Goal: Task Accomplishment & Management: Manage account settings

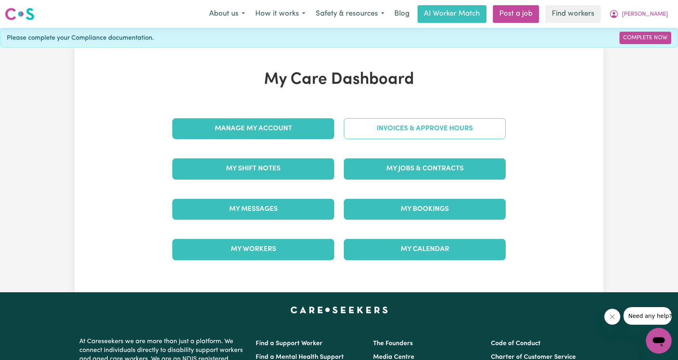
click at [423, 129] on link "Invoices & Approve Hours" at bounding box center [425, 128] width 162 height 21
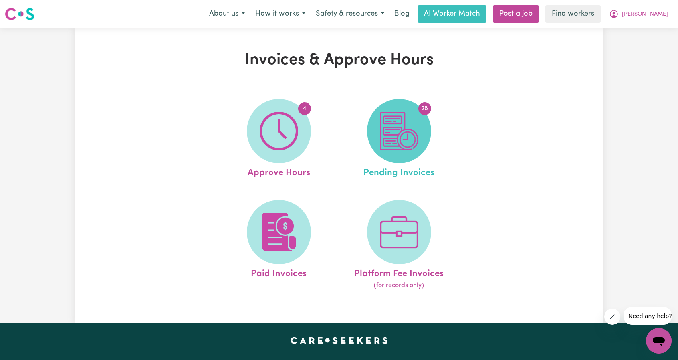
click at [404, 154] on span "28" at bounding box center [399, 131] width 64 height 64
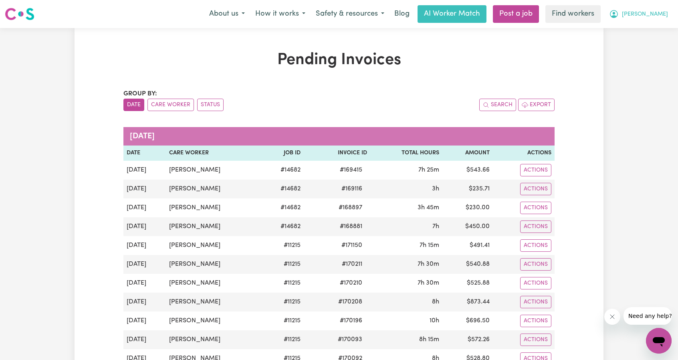
click at [653, 16] on span "[PERSON_NAME]" at bounding box center [644, 14] width 46 height 9
click at [644, 26] on link "My Dashboard" at bounding box center [640, 31] width 63 height 15
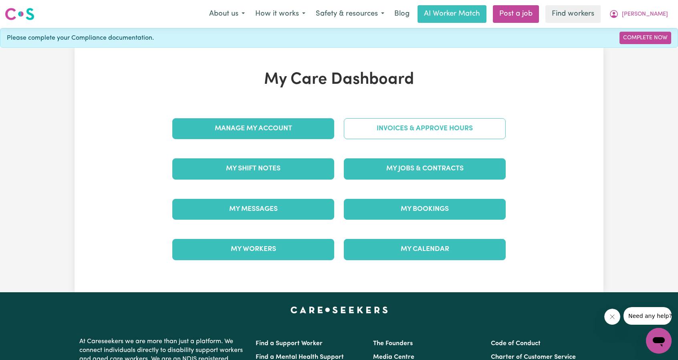
click at [452, 122] on link "Invoices & Approve Hours" at bounding box center [425, 128] width 162 height 21
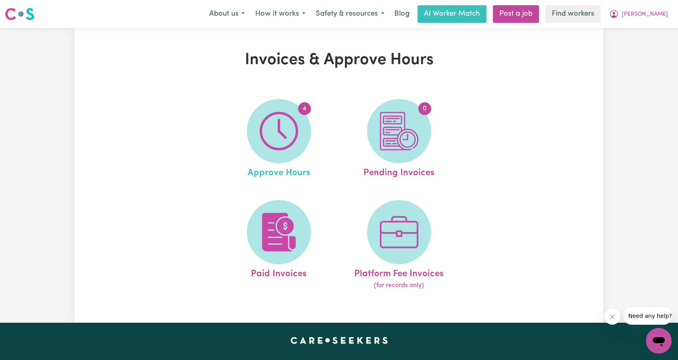
click at [310, 142] on link "4 Approve Hours" at bounding box center [278, 139] width 115 height 81
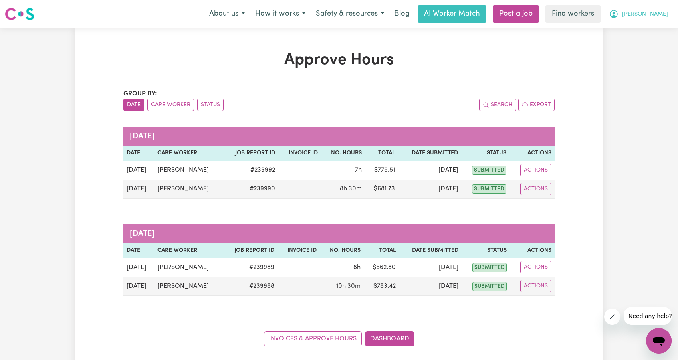
click at [655, 19] on button "[PERSON_NAME]" at bounding box center [637, 14] width 69 height 17
click at [637, 25] on link "My Dashboard" at bounding box center [640, 31] width 63 height 15
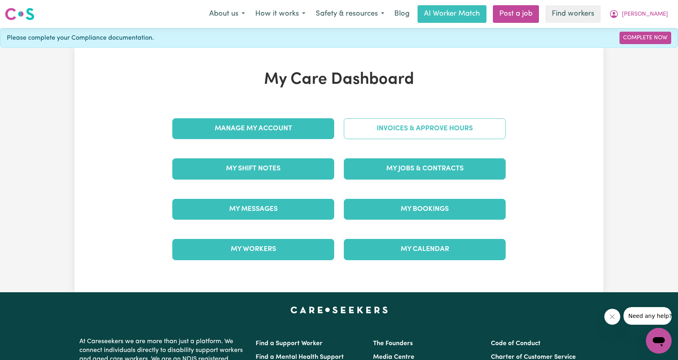
click at [434, 122] on link "Invoices & Approve Hours" at bounding box center [425, 128] width 162 height 21
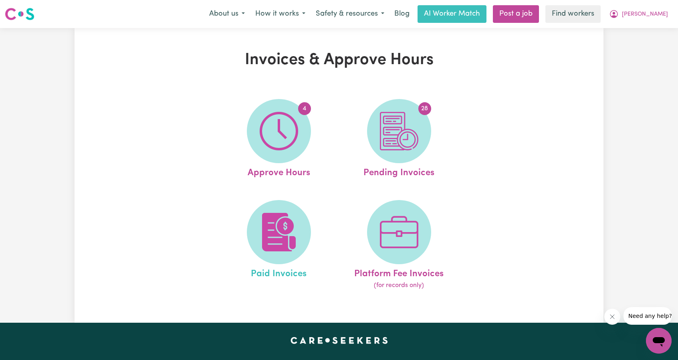
click at [296, 200] on link "Paid Invoices" at bounding box center [278, 245] width 115 height 90
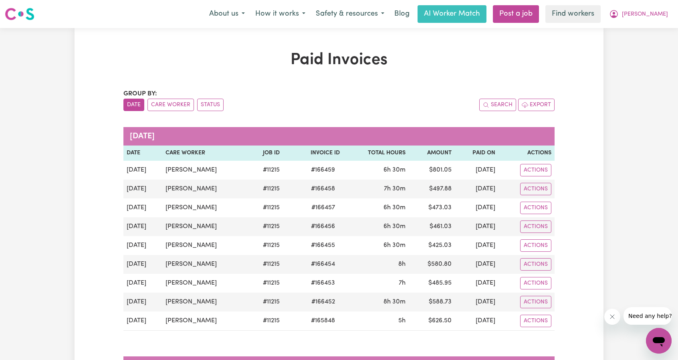
click at [665, 14] on span "[PERSON_NAME]" at bounding box center [644, 14] width 46 height 9
click at [648, 31] on link "My Dashboard" at bounding box center [640, 31] width 63 height 15
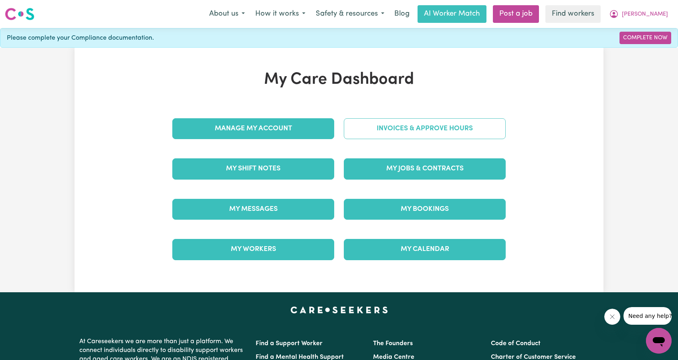
click at [482, 125] on link "Invoices & Approve Hours" at bounding box center [425, 128] width 162 height 21
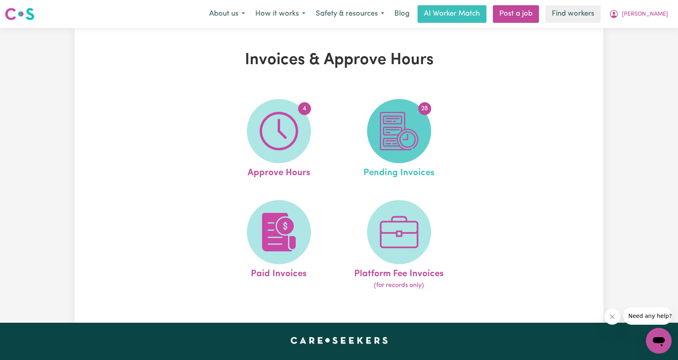
click at [409, 140] on img at bounding box center [399, 131] width 38 height 38
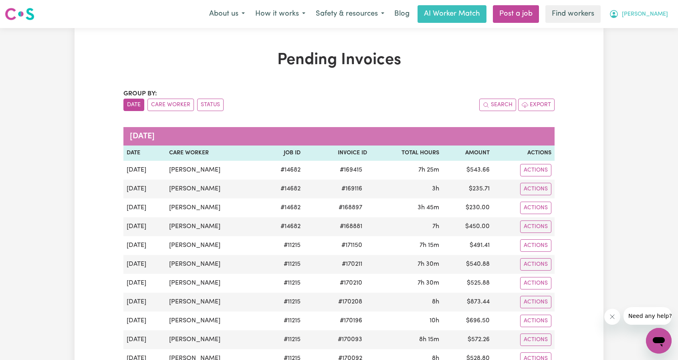
click at [653, 21] on button "[PERSON_NAME]" at bounding box center [637, 14] width 69 height 17
click at [645, 28] on link "My Dashboard" at bounding box center [640, 31] width 63 height 15
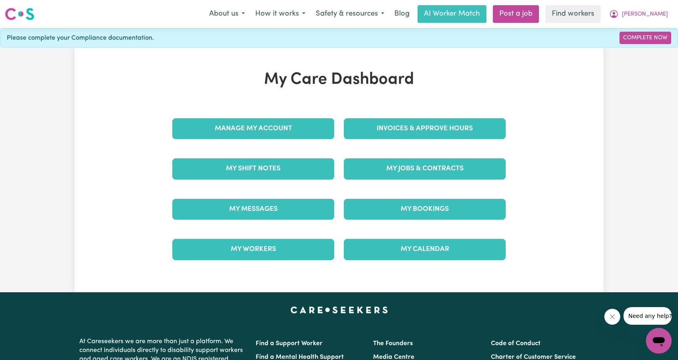
click at [464, 112] on div "Invoices & Approve Hours" at bounding box center [424, 129] width 171 height 40
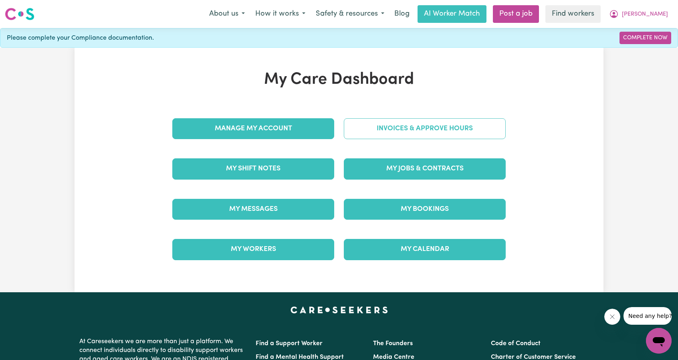
click at [453, 125] on link "Invoices & Approve Hours" at bounding box center [425, 128] width 162 height 21
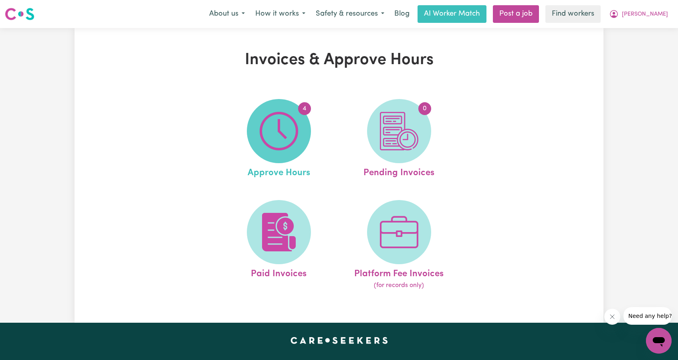
click at [278, 151] on span "4" at bounding box center [279, 131] width 64 height 64
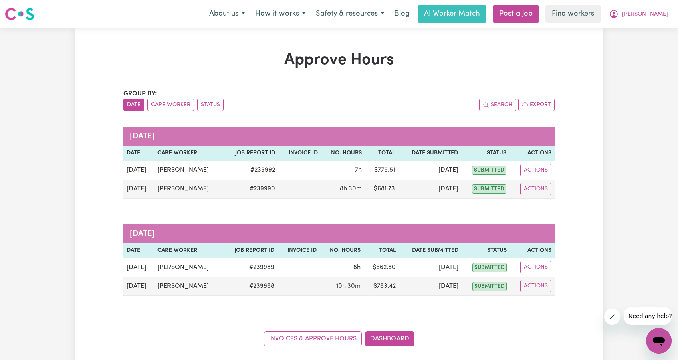
drag, startPoint x: 575, startPoint y: 103, endPoint x: 620, endPoint y: 4, distance: 108.4
click at [577, 100] on div "Approve Hours Group by: Date Care Worker Status Search Export [DATE] Date Care …" at bounding box center [338, 198] width 529 height 296
click at [651, 26] on nav "Menu About us How it works Safety & resources Blog AI Worker Match Post a job F…" at bounding box center [339, 14] width 678 height 28
click at [657, 18] on span "[PERSON_NAME]" at bounding box center [644, 14] width 46 height 9
click at [649, 46] on link "Logout" at bounding box center [640, 45] width 63 height 15
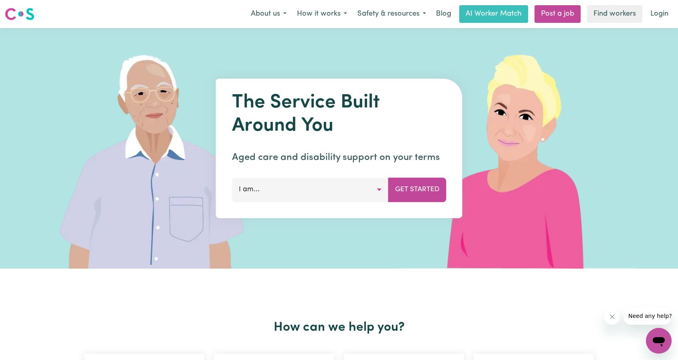
click at [665, 12] on link "Login" at bounding box center [659, 14] width 28 height 18
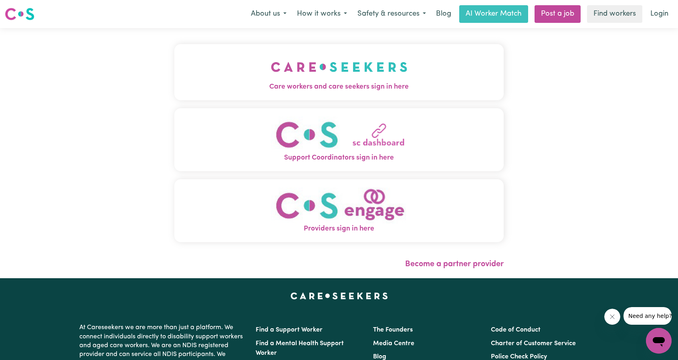
click at [292, 76] on img "Care workers and care seekers sign in here" at bounding box center [339, 67] width 137 height 30
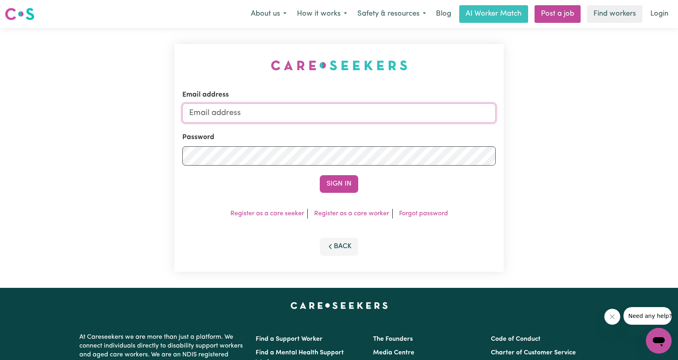
click at [339, 119] on input "Email address" at bounding box center [338, 112] width 313 height 19
drag, startPoint x: 227, startPoint y: 112, endPoint x: 401, endPoint y: 124, distance: 174.2
click at [401, 124] on form "Email address [EMAIL_ADDRESS][PERSON_NAME][DOMAIN_NAME] Password Sign In" at bounding box center [338, 141] width 313 height 103
click at [250, 108] on input "[EMAIL_ADDRESS][PERSON_NAME][DOMAIN_NAME]" at bounding box center [338, 112] width 313 height 19
drag, startPoint x: 229, startPoint y: 114, endPoint x: 414, endPoint y: 124, distance: 184.8
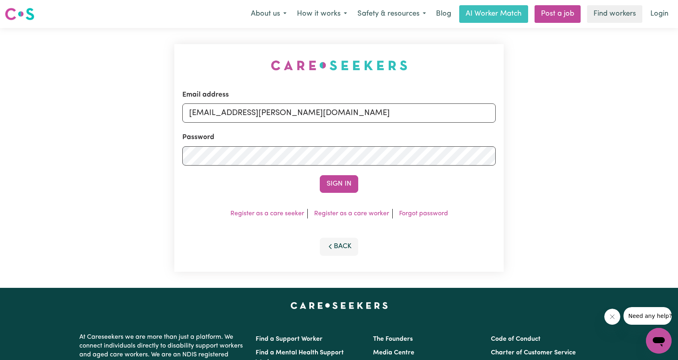
click at [414, 124] on form "Email address [EMAIL_ADDRESS][PERSON_NAME][DOMAIN_NAME] Password Sign In" at bounding box center [338, 141] width 313 height 103
type input "[EMAIL_ADDRESS][DOMAIN_NAME]"
click at [334, 191] on button "Sign In" at bounding box center [339, 184] width 38 height 18
